Goal: Information Seeking & Learning: Learn about a topic

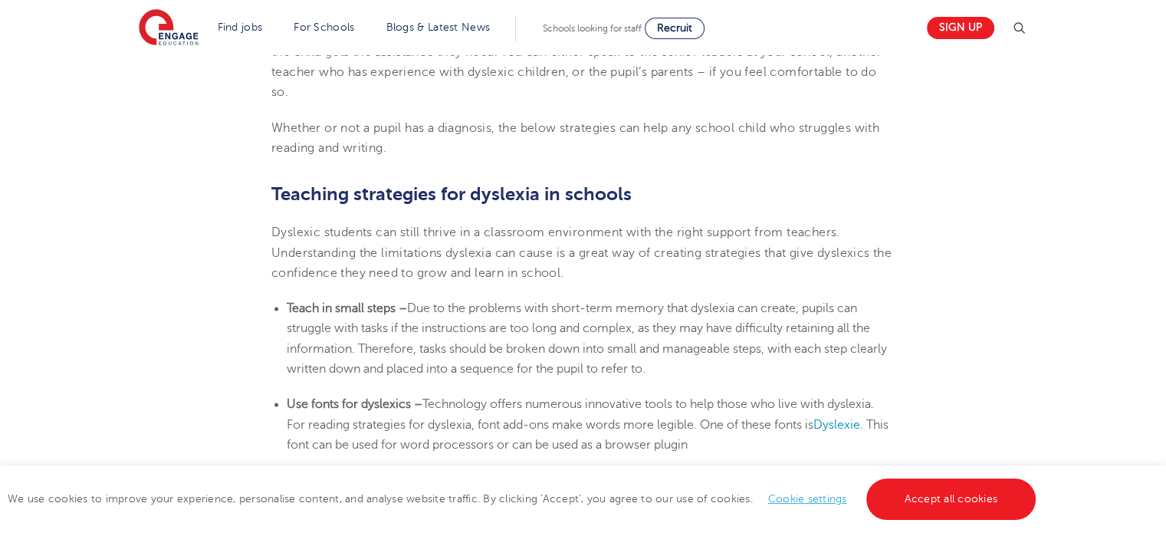
scroll to position [2427, 0]
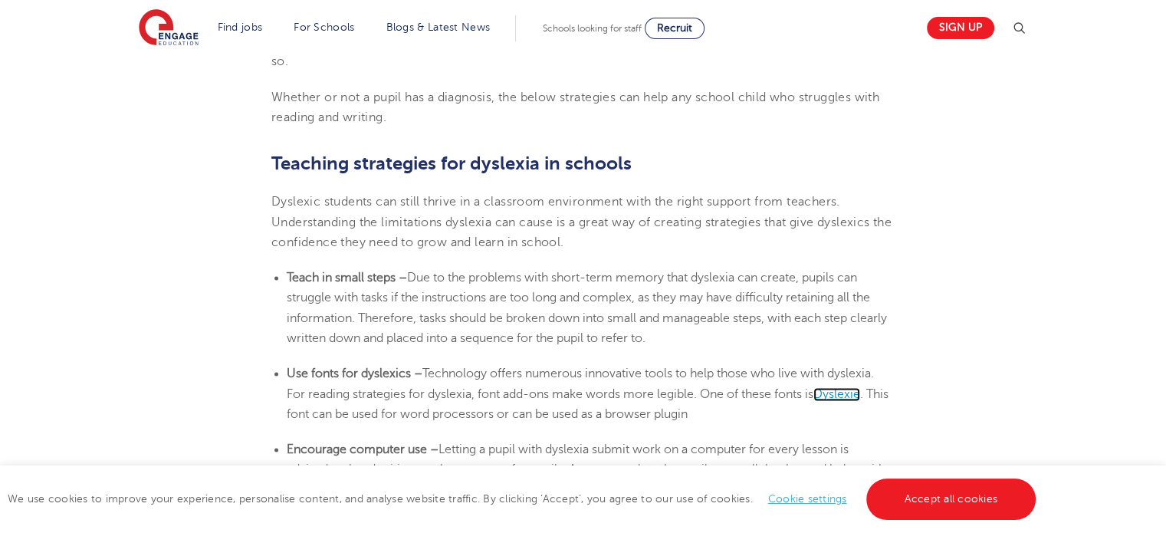
click at [846, 395] on span "Dyslexie" at bounding box center [836, 394] width 47 height 14
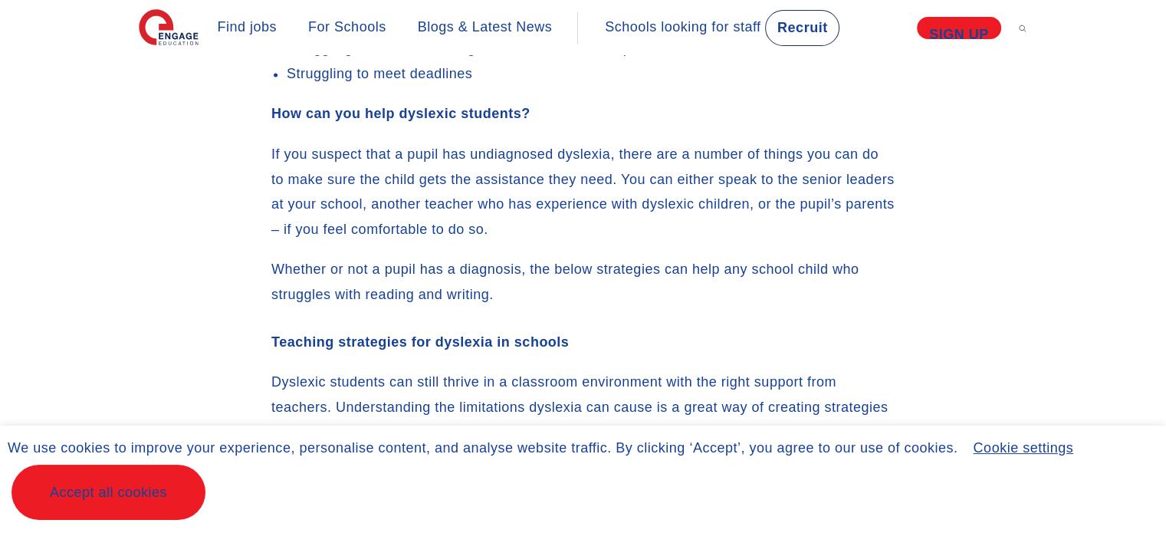
scroll to position [2427, 0]
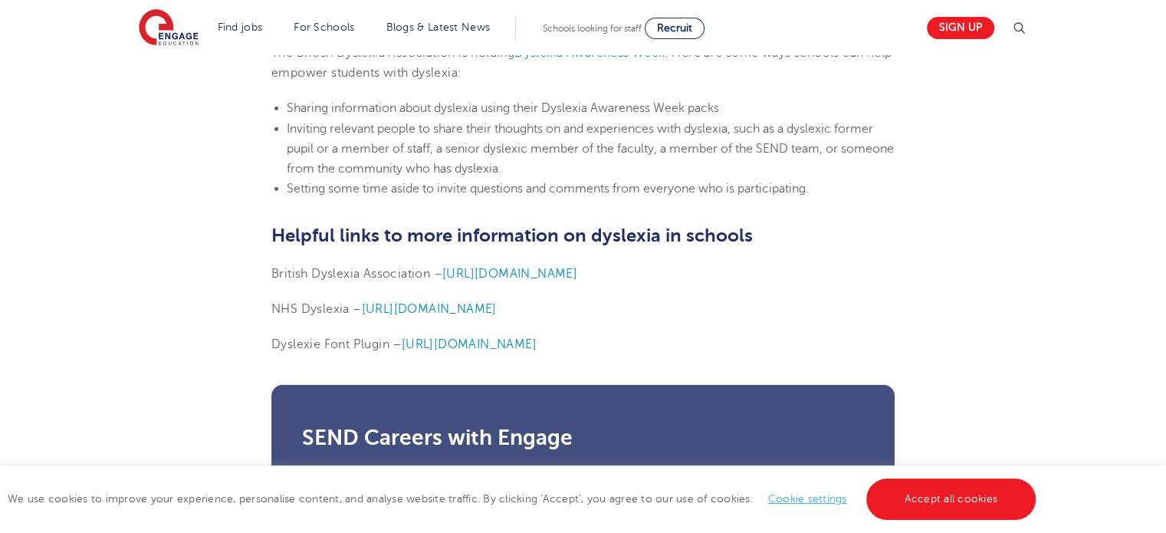
scroll to position [3756, 0]
